Goal: Information Seeking & Learning: Check status

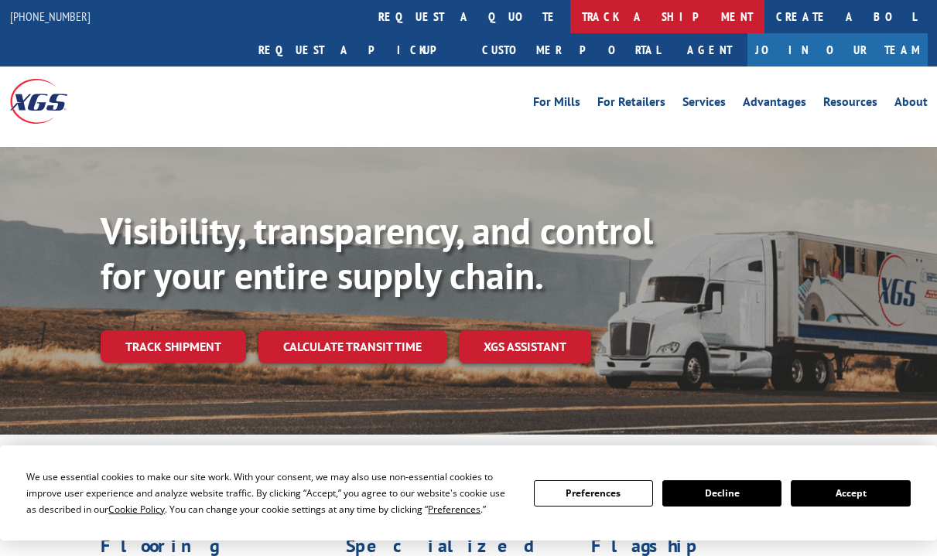
click at [570, 19] on link "track a shipment" at bounding box center [667, 16] width 194 height 33
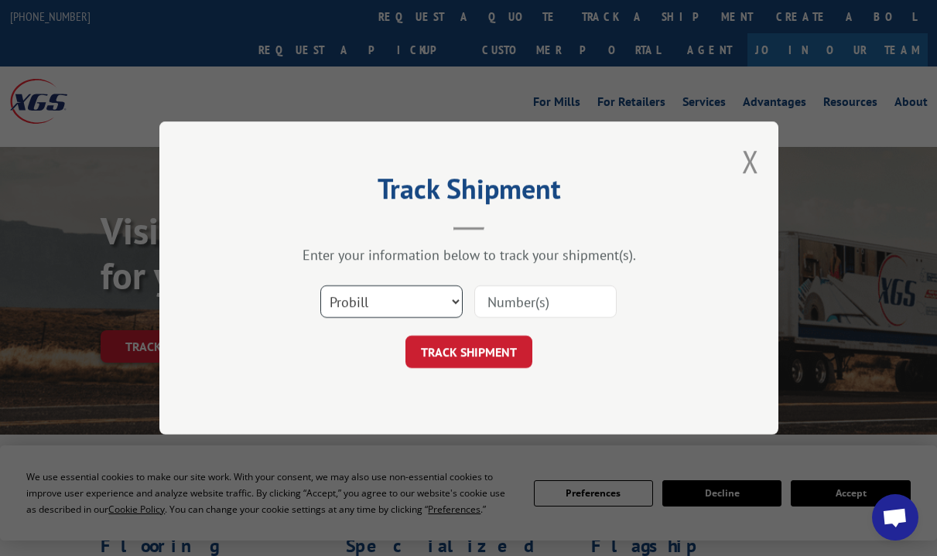
click at [451, 302] on select "Select category... Probill BOL PO" at bounding box center [391, 302] width 142 height 33
select select "bol"
click at [320, 286] on select "Select category... Probill BOL PO" at bounding box center [391, 302] width 142 height 33
click at [592, 294] on input at bounding box center [545, 302] width 142 height 33
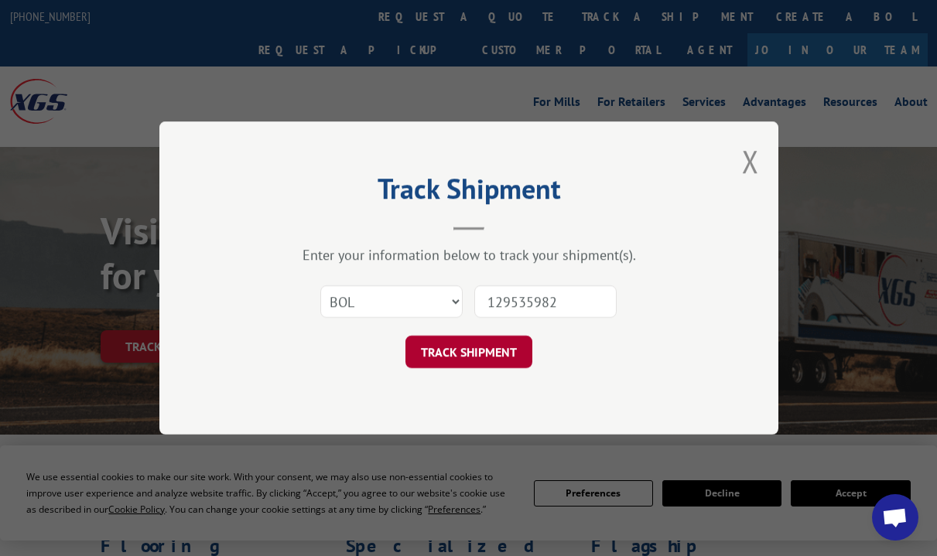
type input "129535982"
click at [485, 361] on button "TRACK SHIPMENT" at bounding box center [469, 352] width 127 height 33
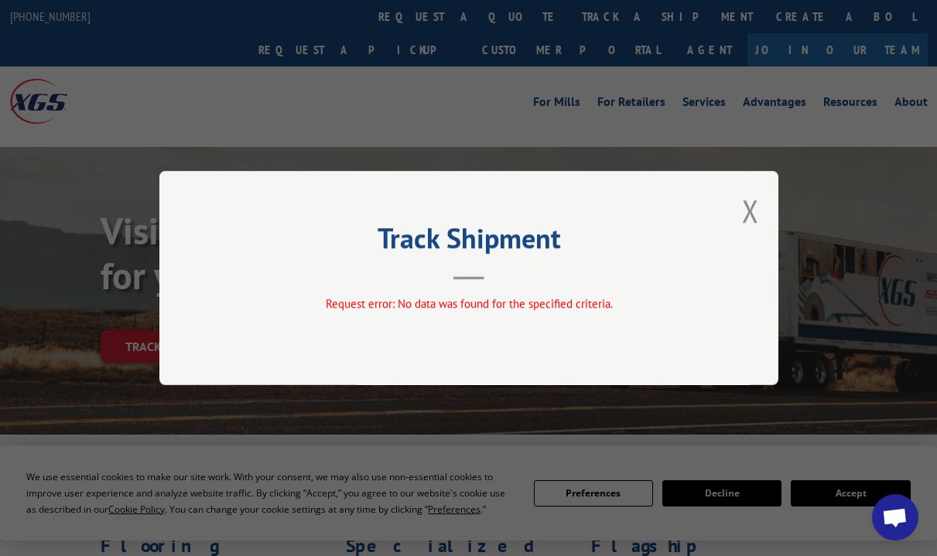
click at [741, 217] on div "Track Shipment Request error: No data was found for the specified criteria." at bounding box center [468, 278] width 619 height 214
click at [748, 210] on button "Close modal" at bounding box center [750, 210] width 17 height 41
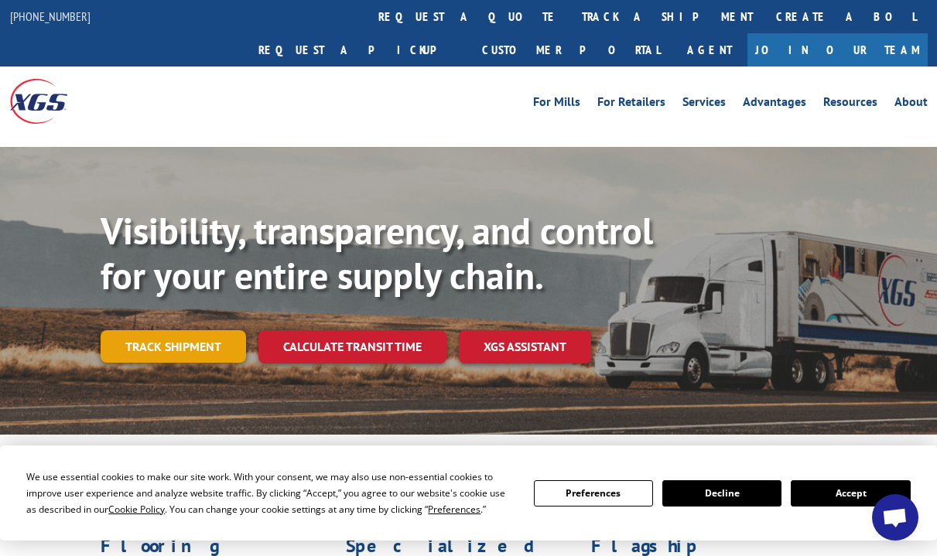
click at [185, 330] on link "Track shipment" at bounding box center [174, 346] width 146 height 33
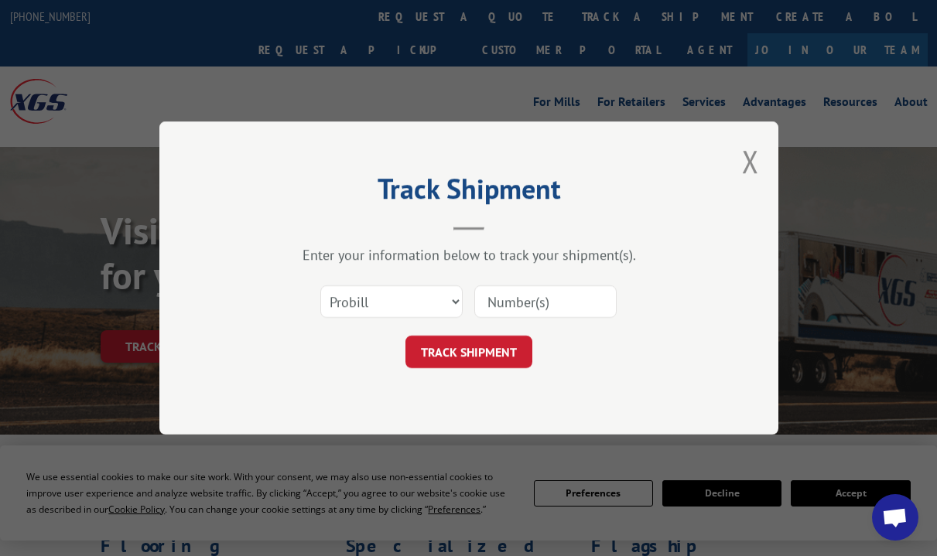
click at [556, 298] on input at bounding box center [545, 302] width 142 height 33
type input "129535982"
click at [482, 361] on button "TRACK SHIPMENT" at bounding box center [469, 352] width 127 height 33
